Goal: Information Seeking & Learning: Learn about a topic

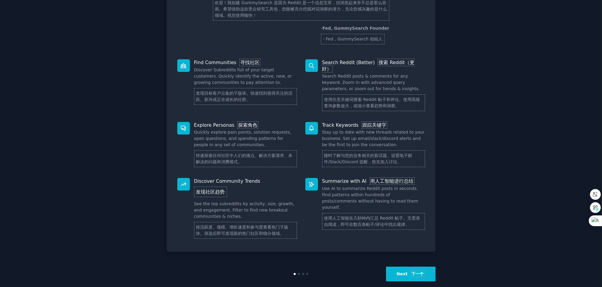
scroll to position [76, 0]
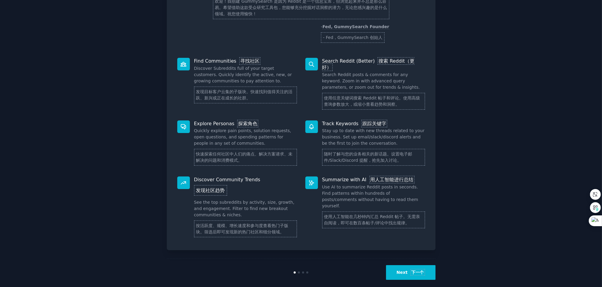
click at [423, 269] on font "下一个" at bounding box center [417, 272] width 14 height 7
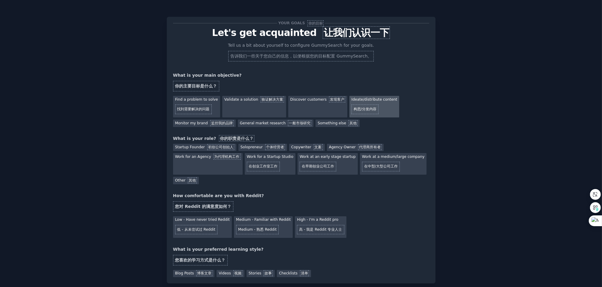
click at [359, 107] on font "构思/分发内容" at bounding box center [364, 109] width 23 height 4
click at [216, 146] on font "初创公司创始人" at bounding box center [220, 147] width 25 height 4
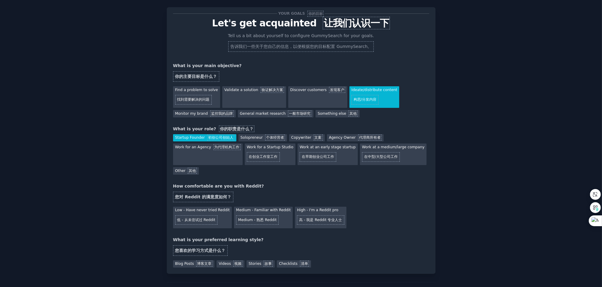
scroll to position [30, 0]
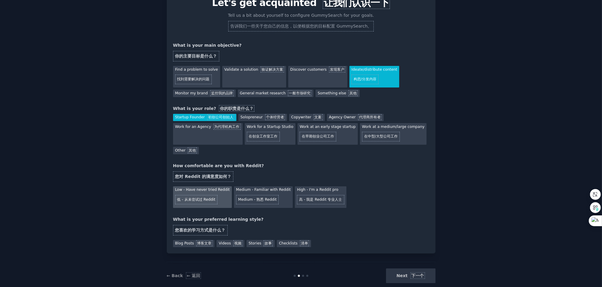
click at [217, 197] on div "Low - Have never tried Reddit 低 - 从未尝试过 Reddit" at bounding box center [202, 197] width 59 height 22
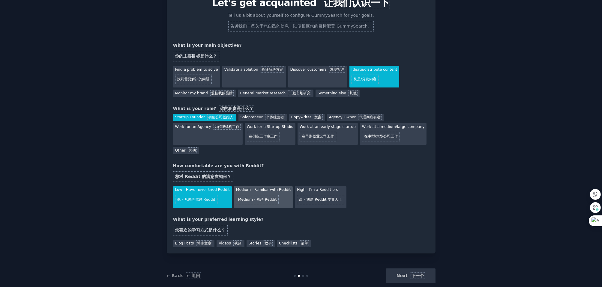
click at [268, 202] on font "Medium - 熟悉 Reddit" at bounding box center [257, 200] width 43 height 10
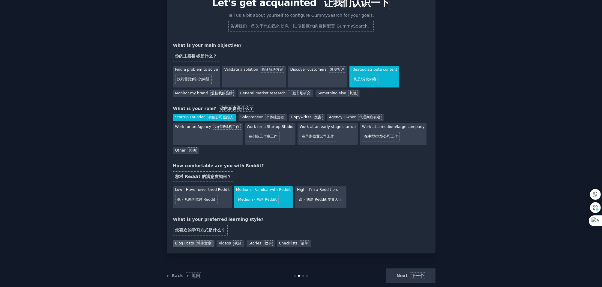
click at [196, 242] on font "博客文章" at bounding box center [204, 243] width 16 height 6
click at [395, 276] on button "Next 下一个" at bounding box center [410, 276] width 49 height 15
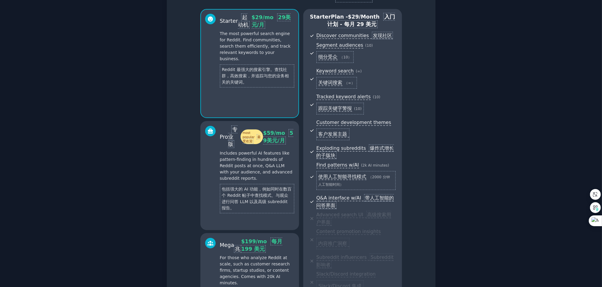
scroll to position [30, 0]
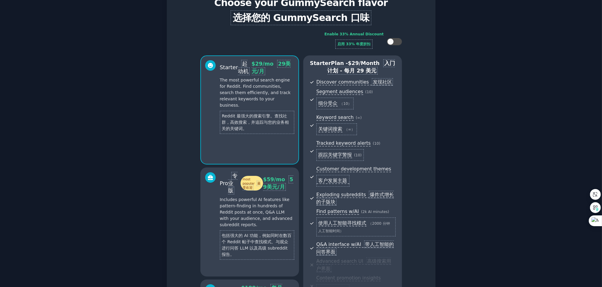
click at [367, 100] on span "Segment audiences ( 10 ) 细分受众 （10）" at bounding box center [355, 100] width 79 height 24
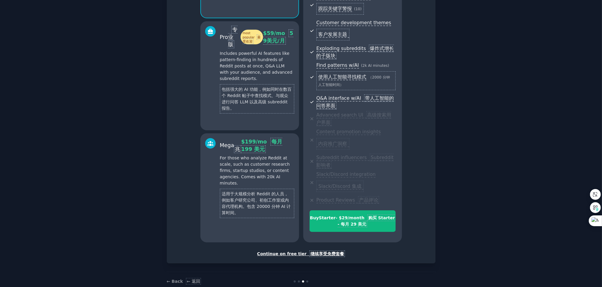
scroll to position [187, 0]
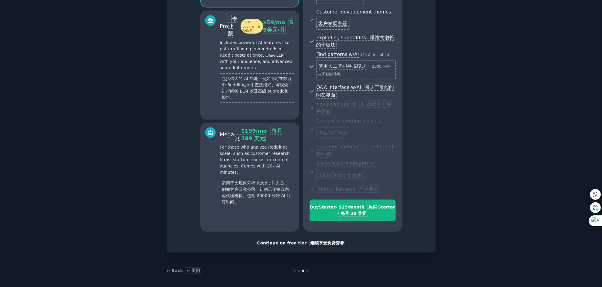
click at [299, 243] on div "Continue on free tier 继续享受免费套餐" at bounding box center [301, 243] width 256 height 6
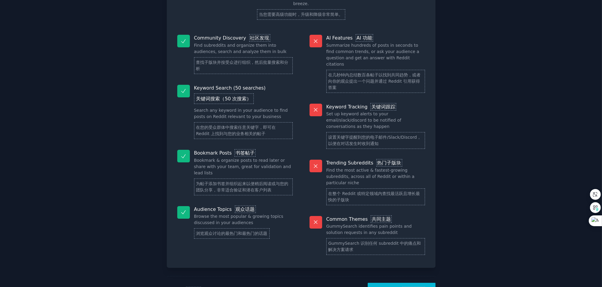
scroll to position [107, 0]
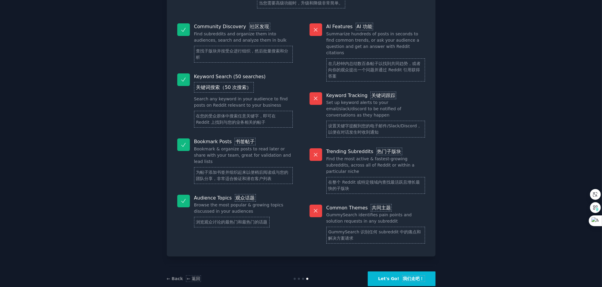
click at [397, 272] on button "Let's Go! 我们走吧！" at bounding box center [402, 279] width 68 height 15
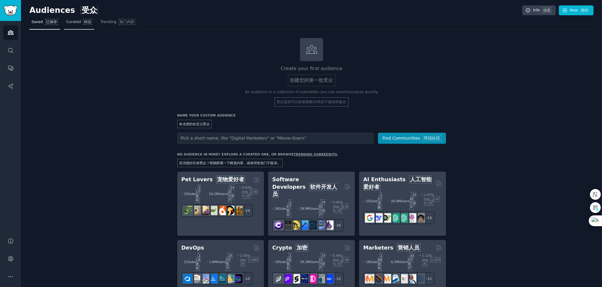
click at [77, 26] on link "Curated 精选" at bounding box center [79, 23] width 30 height 12
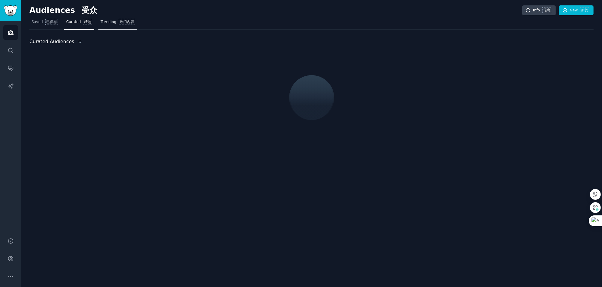
click at [120, 22] on font "热门内容" at bounding box center [127, 22] width 14 height 4
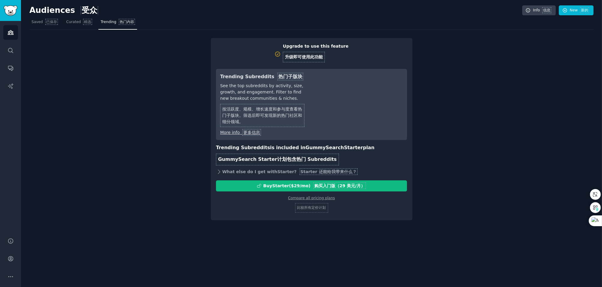
click at [220, 171] on icon at bounding box center [219, 172] width 2 height 4
